Goal: Complete application form: Complete application form

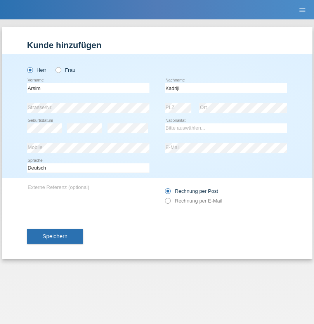
type input "Kadriji"
select select "RS"
select select "C"
select select "01"
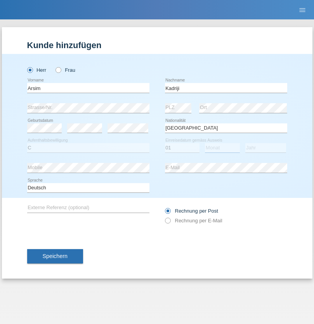
select select "04"
select select "1989"
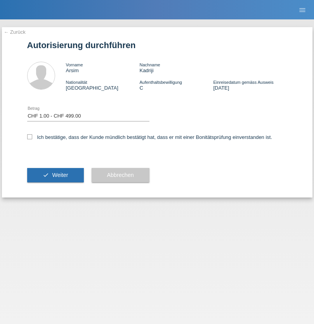
select select "1"
checkbox input "true"
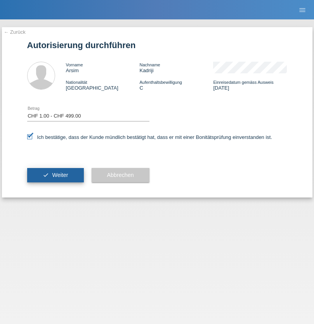
click at [55, 175] on span "Weiter" at bounding box center [60, 175] width 16 height 6
